Goal: Task Accomplishment & Management: Manage account settings

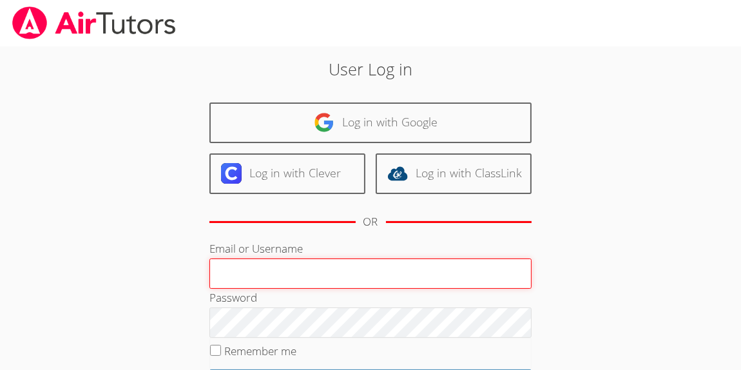
paste input "[EMAIL_ADDRESS][DOMAIN_NAME]"
type input "[EMAIL_ADDRESS][DOMAIN_NAME]"
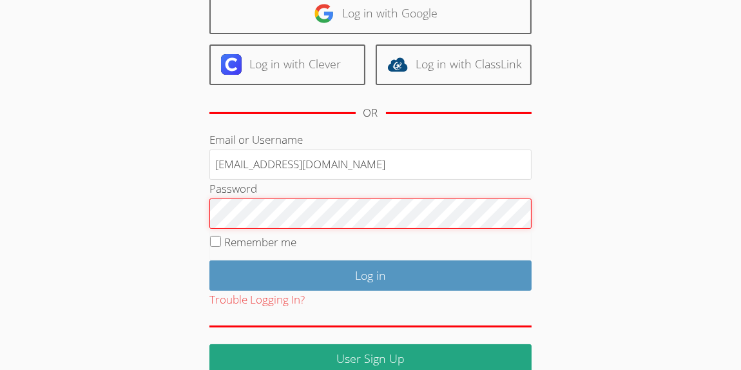
scroll to position [117, 0]
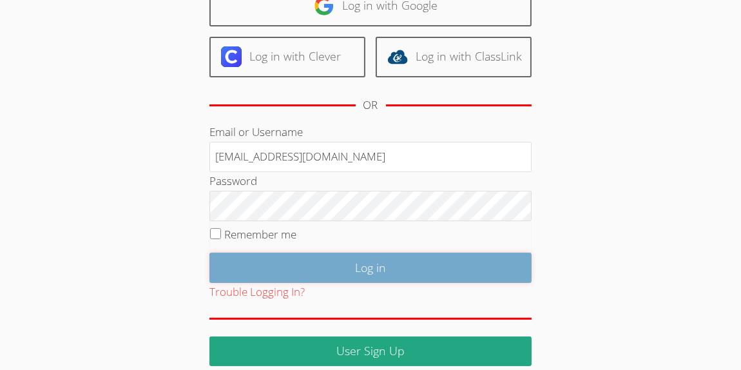
click at [330, 260] on input "Log in" at bounding box center [370, 267] width 322 height 30
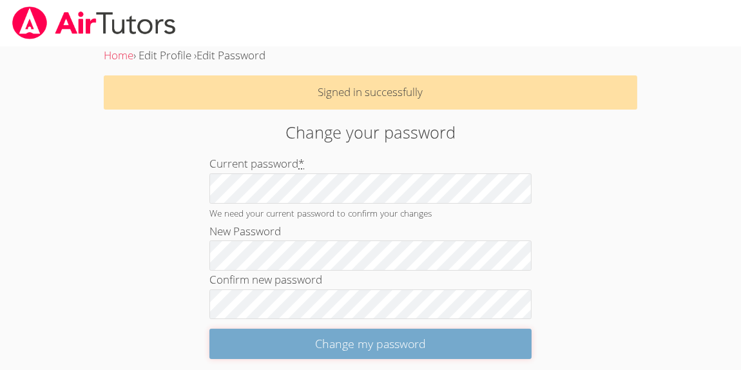
click at [301, 355] on input "Change my password" at bounding box center [370, 343] width 322 height 30
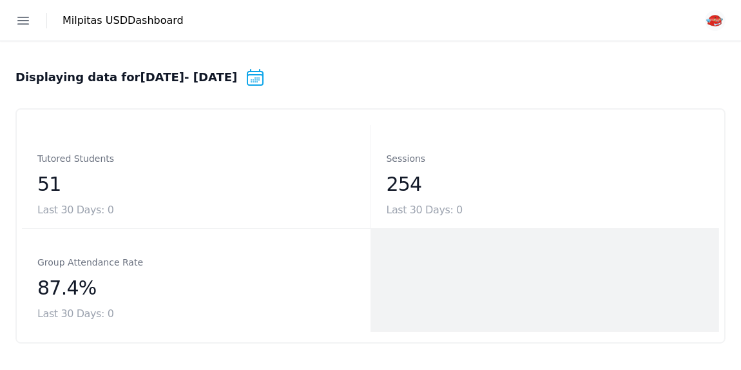
click at [21, 21] on icon "button" at bounding box center [23, 20] width 11 height 7
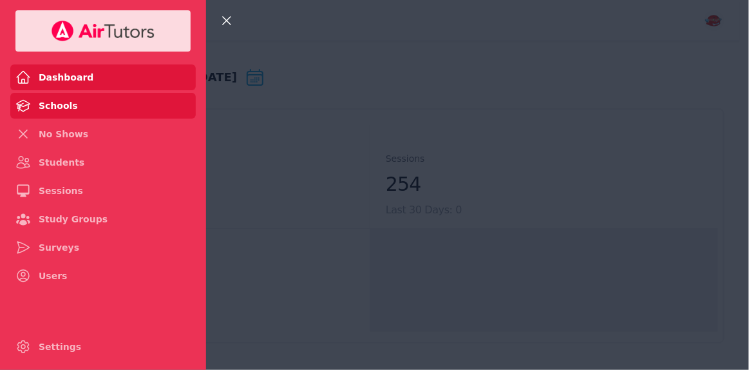
click at [94, 103] on link "Schools" at bounding box center [102, 106] width 185 height 26
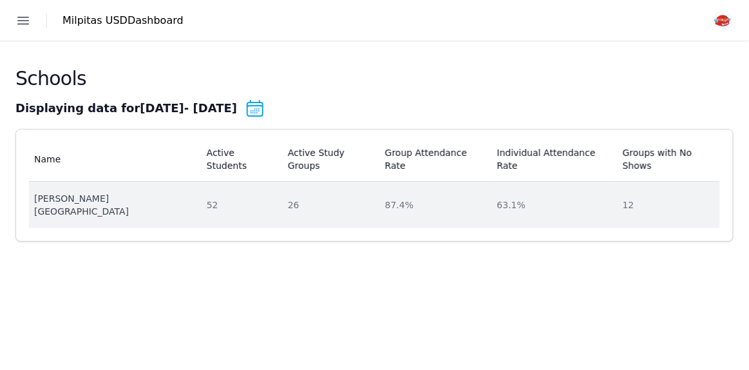
click at [103, 192] on div "[PERSON_NAME][GEOGRAPHIC_DATA]" at bounding box center [112, 205] width 157 height 26
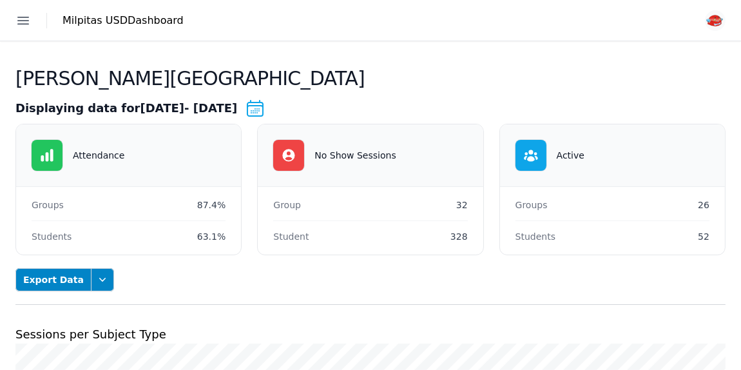
click at [26, 21] on icon "button" at bounding box center [22, 20] width 15 height 15
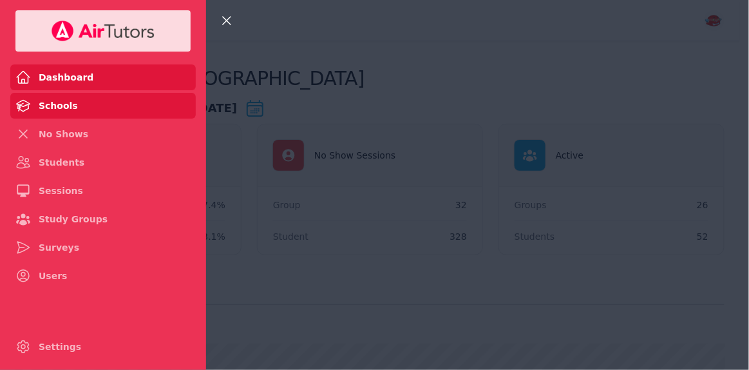
click at [57, 71] on link "Dashboard" at bounding box center [102, 77] width 185 height 26
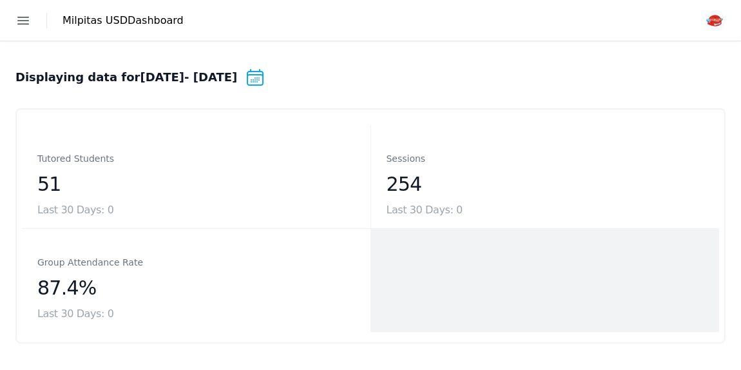
click at [710, 23] on img "button" at bounding box center [714, 20] width 21 height 21
click at [699, 48] on link "Edit Profile" at bounding box center [684, 53] width 82 height 21
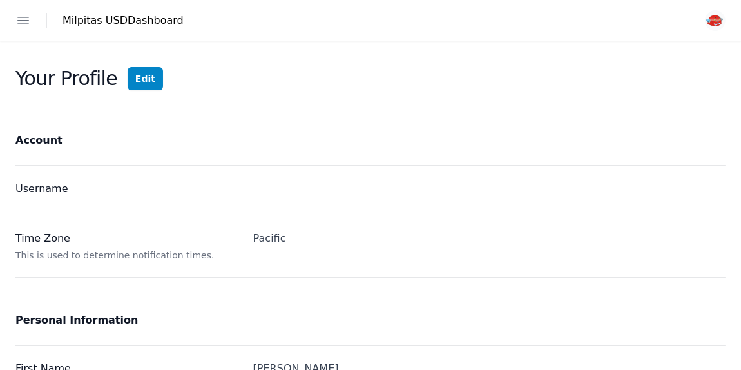
click at [100, 147] on h2 "Account" at bounding box center [370, 140] width 710 height 18
click at [95, 159] on div "Account Username Time Zone Pacific This is used to determine notification times." at bounding box center [370, 204] width 710 height 146
click at [219, 203] on div "Username" at bounding box center [370, 189] width 710 height 49
click at [48, 203] on div "Username" at bounding box center [370, 189] width 710 height 49
click at [39, 155] on div "Account Username Time Zone Pacific This is used to determine notification times." at bounding box center [370, 204] width 710 height 146
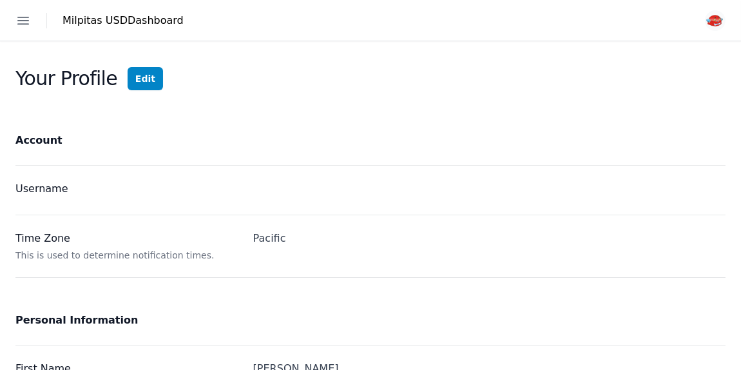
click at [147, 82] on button "Edit" at bounding box center [145, 78] width 35 height 23
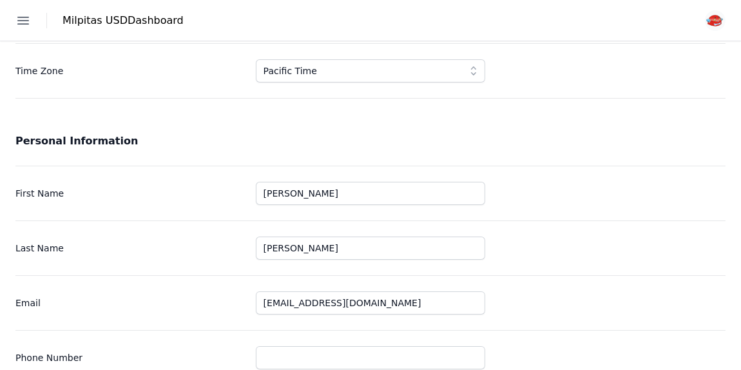
scroll to position [292, 0]
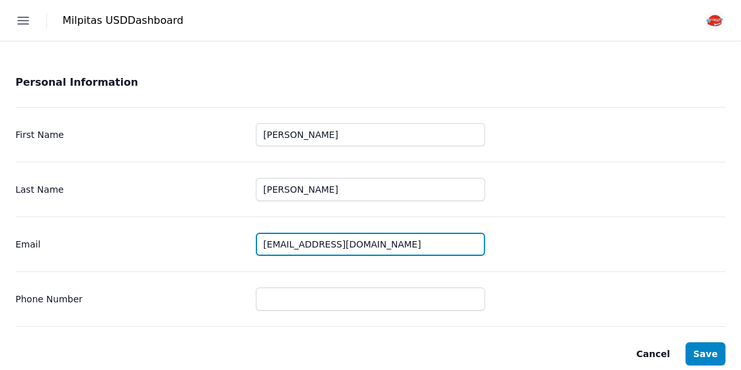
drag, startPoint x: 291, startPoint y: 241, endPoint x: 342, endPoint y: 240, distance: 50.9
click at [342, 240] on input "[EMAIL_ADDRESS][DOMAIN_NAME]" at bounding box center [371, 243] width 230 height 23
click at [411, 245] on input "[EMAIL_ADDRESS][DOMAIN_NAME]" at bounding box center [371, 243] width 230 height 23
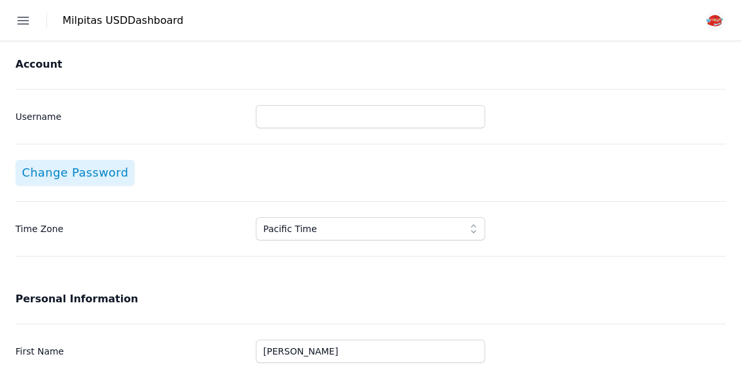
scroll to position [0, 0]
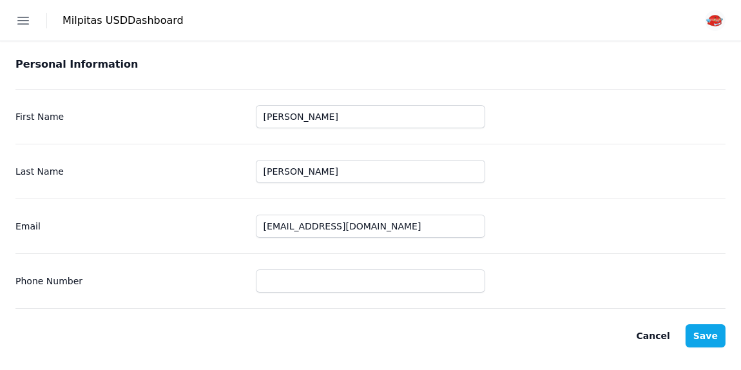
click at [714, 337] on button "Save" at bounding box center [705, 335] width 40 height 23
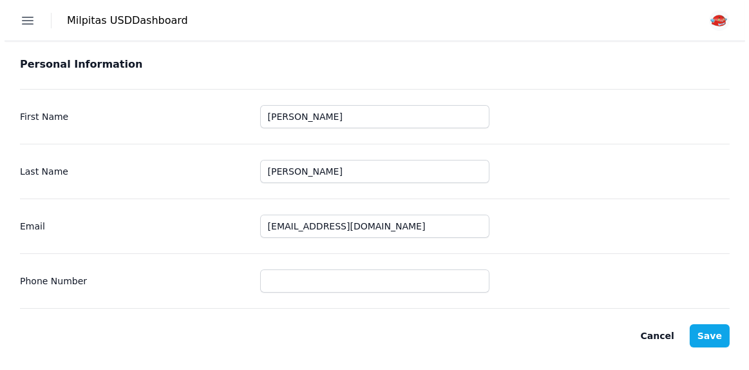
scroll to position [196, 0]
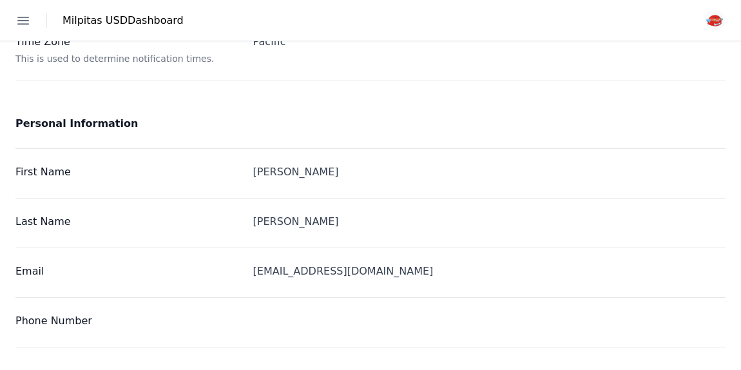
click at [16, 16] on icon "button" at bounding box center [22, 20] width 15 height 15
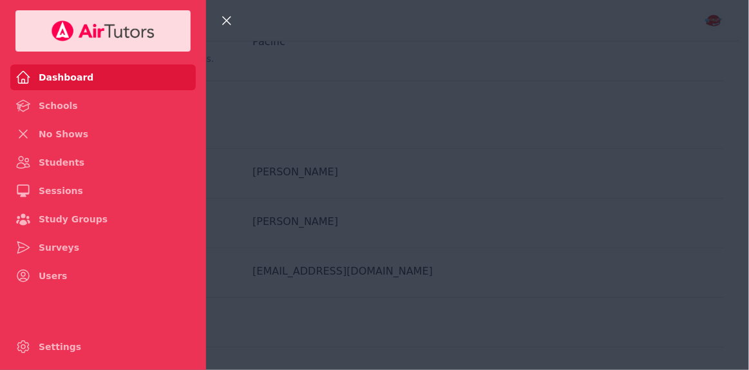
click at [56, 72] on link "Dashboard" at bounding box center [102, 77] width 185 height 26
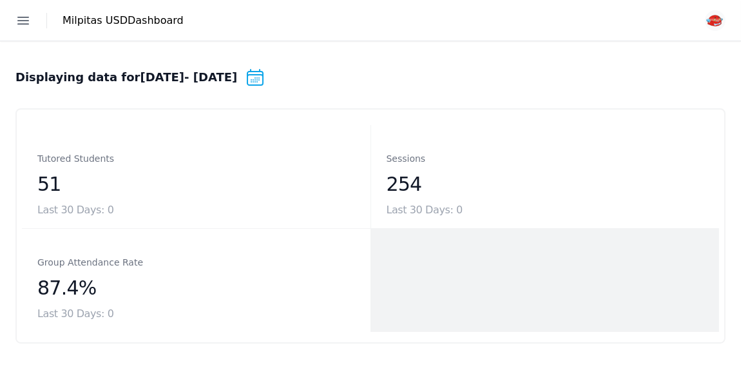
click at [21, 19] on icon "button" at bounding box center [22, 20] width 15 height 15
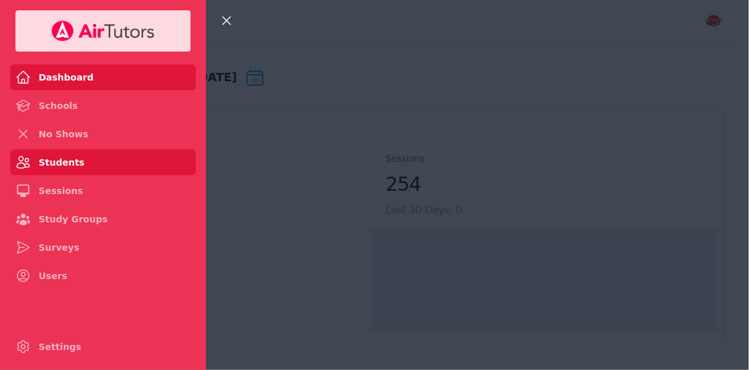
click at [53, 152] on link "Students" at bounding box center [102, 162] width 185 height 26
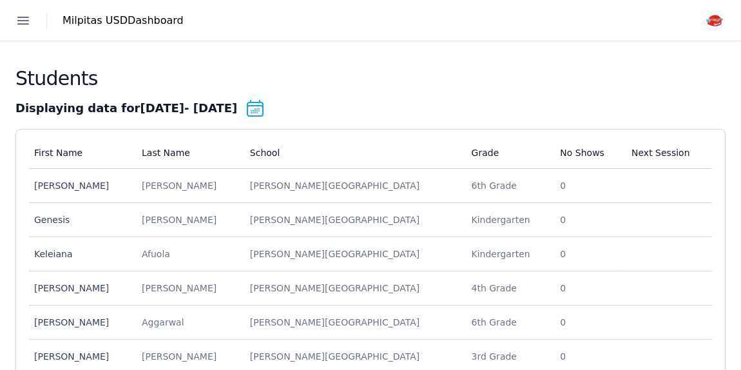
click at [265, 111] on icon at bounding box center [255, 108] width 21 height 21
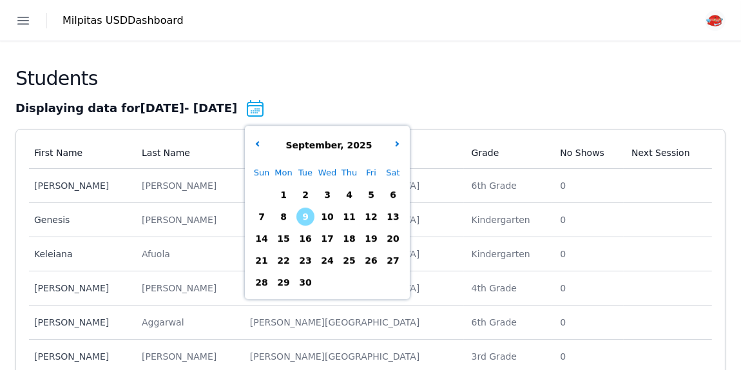
click at [161, 111] on div "Displaying data for Jan 1, 2025 - Sep 9, 2025 Change date range September , 202…" at bounding box center [370, 108] width 710 height 21
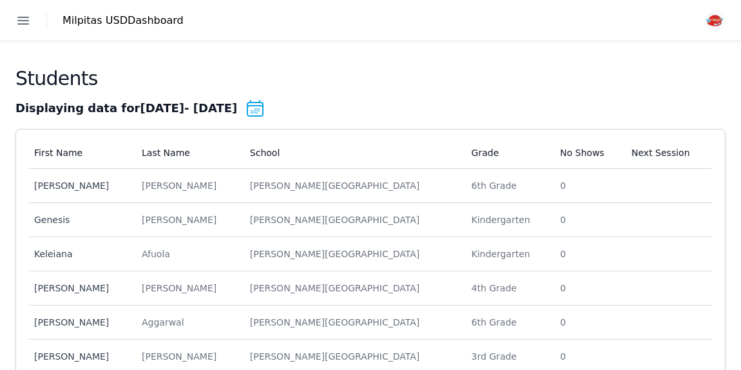
click at [165, 104] on div "Displaying data for Jan 1, 2025 - Sep 9, 2025 Change date range" at bounding box center [370, 108] width 710 height 21
click at [156, 109] on div "Displaying data for Jan 1, 2025 - Sep 9, 2025 Change date range" at bounding box center [370, 108] width 710 height 21
click at [263, 115] on icon at bounding box center [255, 108] width 21 height 21
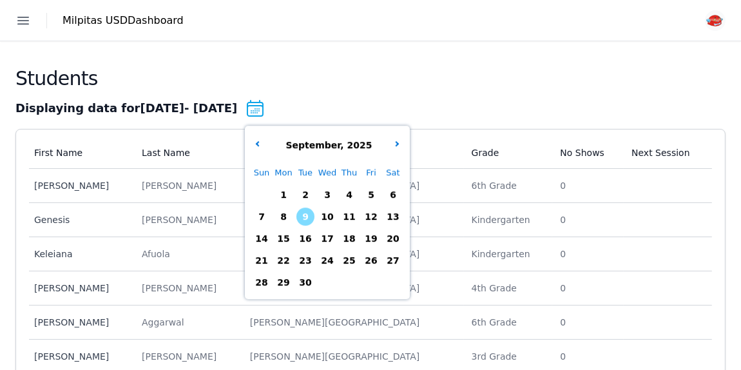
click at [314, 216] on span "9" at bounding box center [305, 216] width 18 height 18
click at [407, 133] on div "September , 2025" at bounding box center [327, 144] width 160 height 27
click at [404, 142] on button "button" at bounding box center [397, 144] width 13 height 13
click at [404, 147] on button "button" at bounding box center [397, 144] width 13 height 13
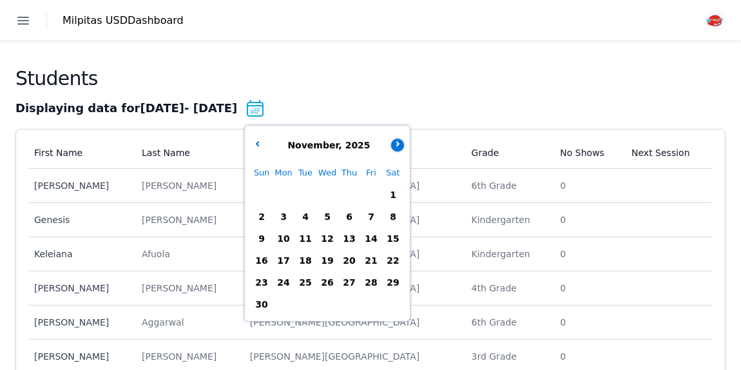
click at [404, 146] on button "button" at bounding box center [397, 144] width 13 height 13
click at [336, 287] on span "31" at bounding box center [327, 282] width 18 height 18
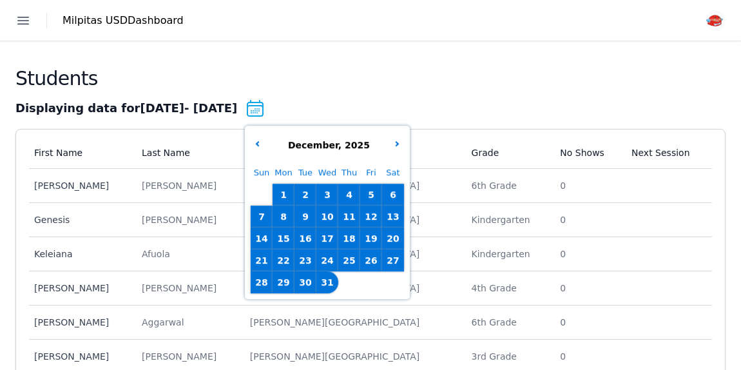
click at [420, 90] on div "Students" at bounding box center [370, 82] width 710 height 31
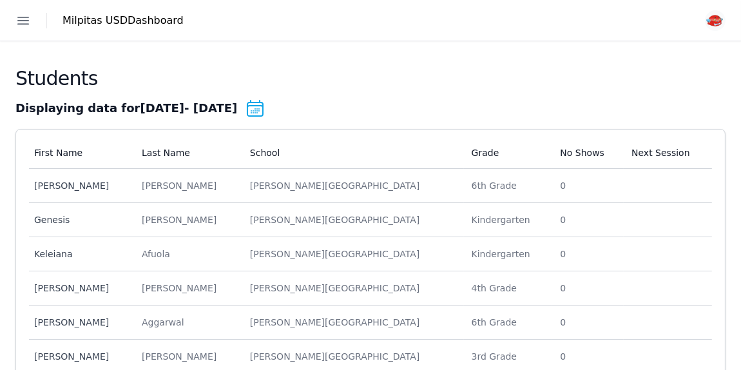
click at [35, 13] on button "Open sidebar" at bounding box center [23, 20] width 28 height 28
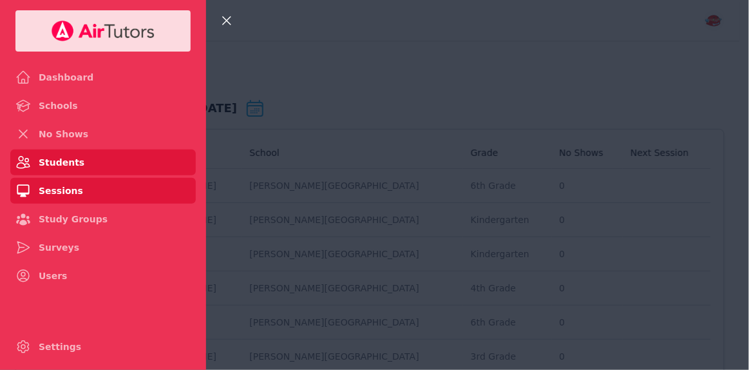
click at [50, 185] on link "Sessions" at bounding box center [102, 191] width 185 height 26
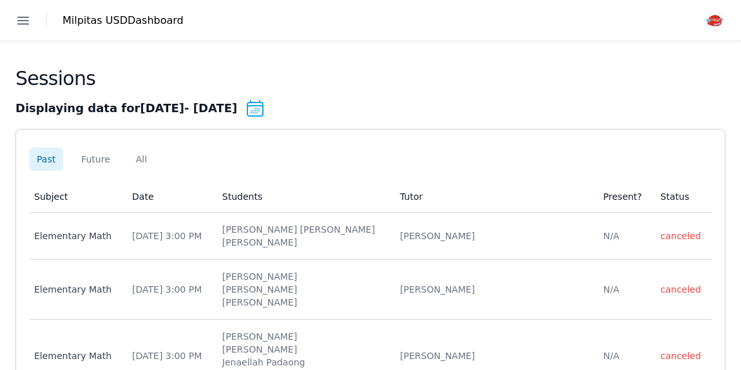
click at [265, 107] on icon at bounding box center [255, 108] width 21 height 21
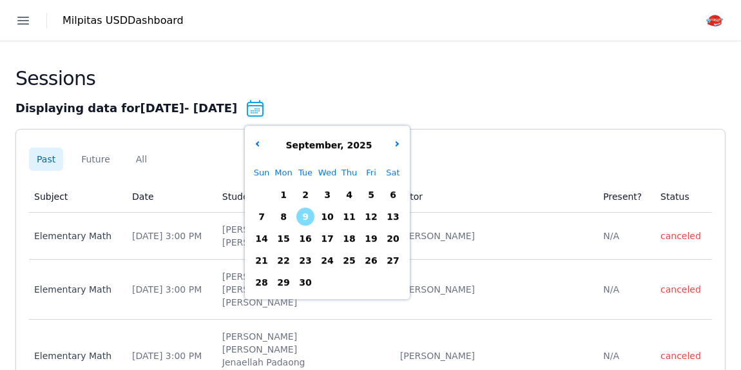
click at [314, 216] on span "9" at bounding box center [305, 216] width 18 height 18
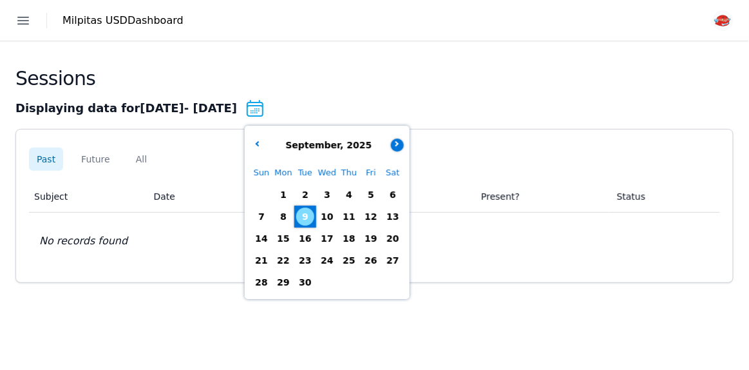
click at [399, 144] on icon "button" at bounding box center [396, 143] width 5 height 5
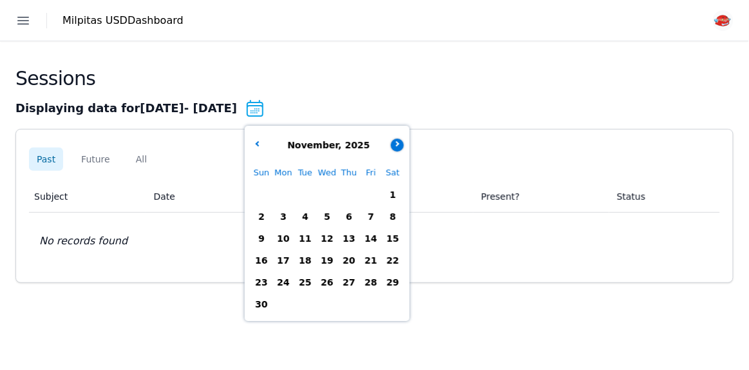
click at [399, 144] on icon "button" at bounding box center [396, 143] width 5 height 5
click at [404, 145] on button "button" at bounding box center [397, 144] width 13 height 13
click at [263, 147] on button "button" at bounding box center [256, 144] width 13 height 13
click at [336, 285] on span "31" at bounding box center [327, 282] width 18 height 18
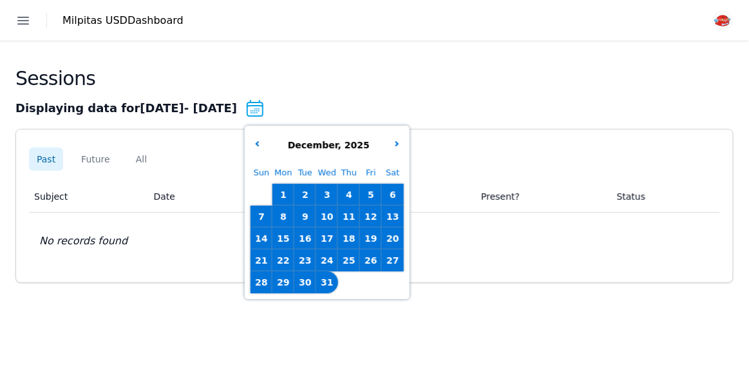
click at [444, 72] on div "Sessions" at bounding box center [374, 82] width 718 height 31
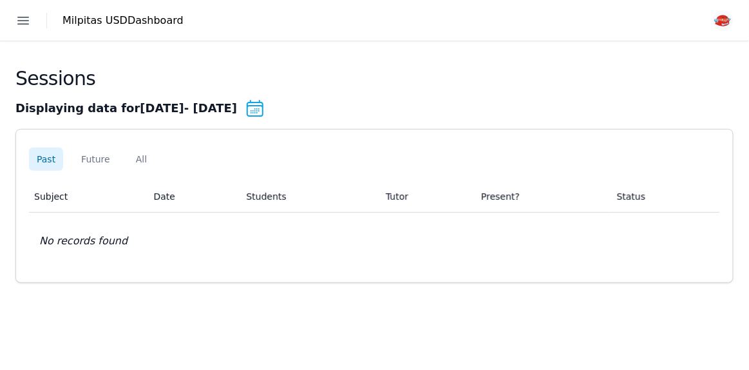
click at [27, 21] on icon "button" at bounding box center [22, 20] width 15 height 15
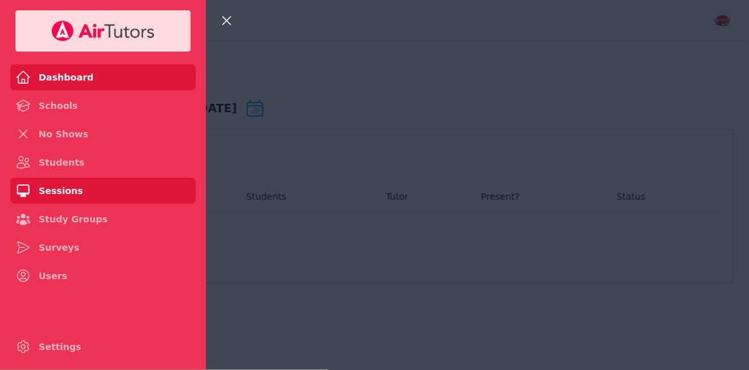
click at [71, 81] on link "Dashboard" at bounding box center [102, 77] width 185 height 26
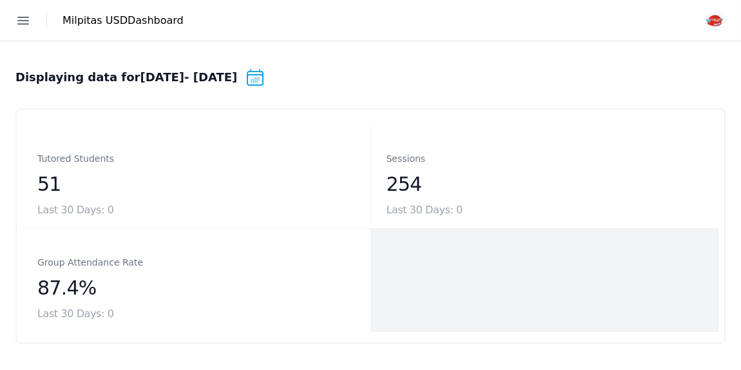
click at [712, 16] on img "button" at bounding box center [714, 20] width 21 height 21
click at [664, 81] on button "Logout" at bounding box center [684, 73] width 82 height 21
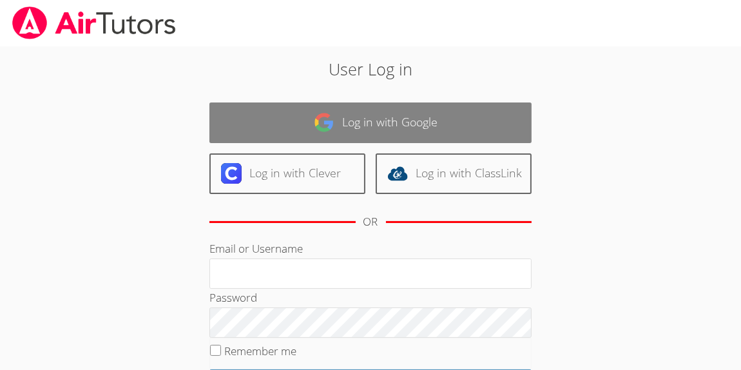
type input "[EMAIL_ADDRESS][DOMAIN_NAME]"
click at [422, 120] on link "Log in with Google" at bounding box center [370, 122] width 322 height 41
